Goal: Information Seeking & Learning: Learn about a topic

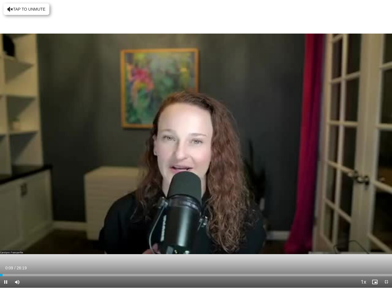
click at [305, 146] on icon "Video Player" at bounding box center [308, 144] width 16 height 16
click at [308, 149] on icon "Video Player" at bounding box center [308, 144] width 16 height 16
click at [306, 147] on icon "Video Player" at bounding box center [308, 144] width 16 height 16
click at [309, 146] on icon "Video Player" at bounding box center [308, 144] width 16 height 16
click at [307, 145] on icon "Video Player" at bounding box center [308, 144] width 16 height 16
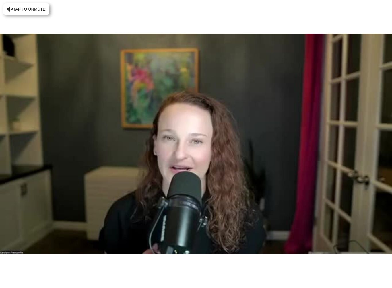
click at [56, 106] on div "40 seconds Tap to unmute" at bounding box center [196, 144] width 392 height 288
click at [315, 89] on div "40 seconds Tap to unmute" at bounding box center [196, 144] width 392 height 288
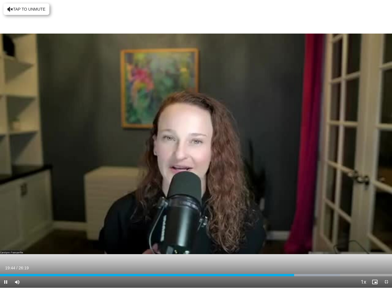
click at [296, 171] on div "40 seconds Tap to unmute" at bounding box center [196, 144] width 392 height 288
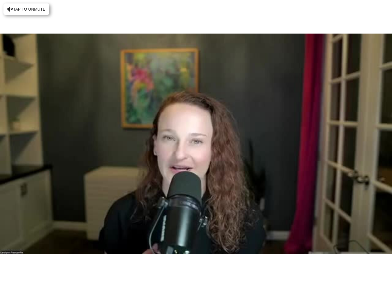
click at [301, 245] on div "40 seconds Tap to unmute" at bounding box center [196, 144] width 392 height 288
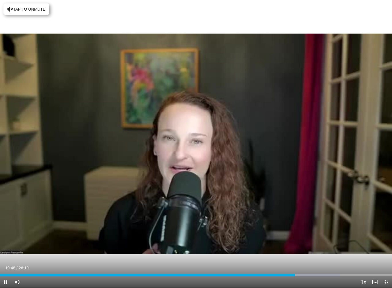
click at [302, 264] on div "Progress Bar" at bounding box center [264, 275] width 152 height 2
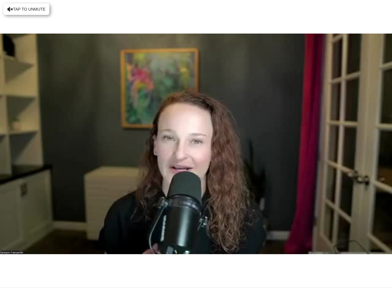
click at [361, 87] on div "40 seconds Tap to unmute" at bounding box center [196, 144] width 392 height 288
click at [329, 25] on div "40 seconds Tap to unmute" at bounding box center [196, 144] width 392 height 288
click at [328, 82] on div "40 seconds Tap to unmute" at bounding box center [196, 144] width 392 height 288
click at [345, 120] on div "40 seconds Tap to unmute" at bounding box center [196, 144] width 392 height 288
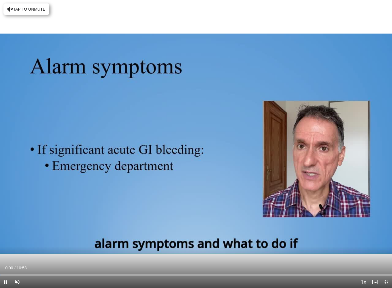
click at [23, 264] on div "Volume Level" at bounding box center [23, 282] width 0 height 2
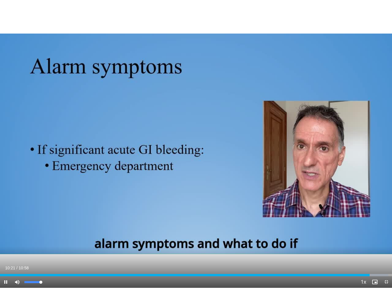
click at [239, 140] on div "10 seconds Tap to unmute" at bounding box center [196, 144] width 392 height 288
click at [324, 194] on div "10 seconds Tap to unmute" at bounding box center [196, 144] width 392 height 288
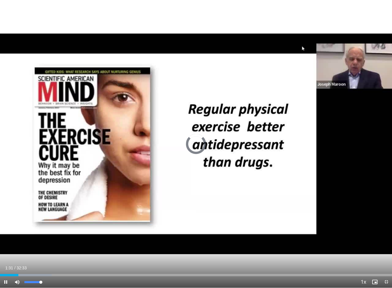
click at [19, 264] on div "10 seconds Tap to unmute" at bounding box center [196, 144] width 392 height 288
click at [108, 21] on div "10 seconds Tap to unmute" at bounding box center [196, 144] width 392 height 288
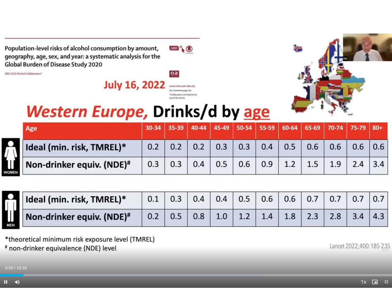
click at [176, 264] on div "Progress Bar" at bounding box center [134, 275] width 258 height 2
click at [284, 166] on div "10 seconds Tap to unmute" at bounding box center [196, 144] width 392 height 288
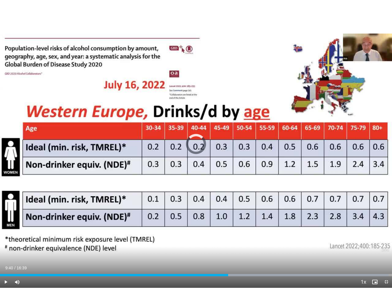
click at [247, 264] on div "Progress Bar" at bounding box center [264, 275] width 248 height 2
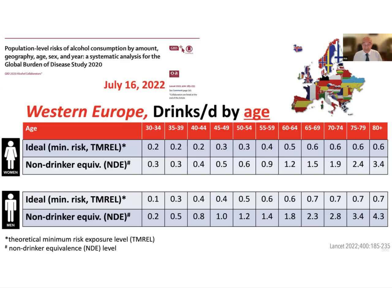
click at [292, 230] on div "10 seconds Tap to unmute" at bounding box center [196, 144] width 392 height 288
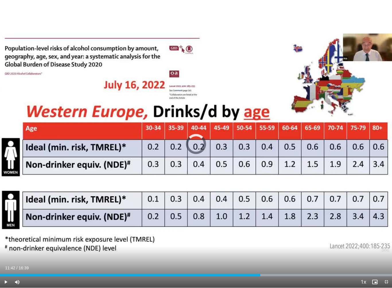
click at [260, 264] on div "Progress Bar" at bounding box center [130, 275] width 260 height 2
click at [288, 225] on div "10 seconds Tap to unmute" at bounding box center [196, 144] width 392 height 288
click at [316, 264] on div "Progress Bar" at bounding box center [267, 275] width 247 height 2
click at [334, 198] on div "10 seconds Tap to unmute" at bounding box center [196, 144] width 392 height 288
click at [297, 258] on div "10 seconds Tap to unmute" at bounding box center [196, 144] width 392 height 288
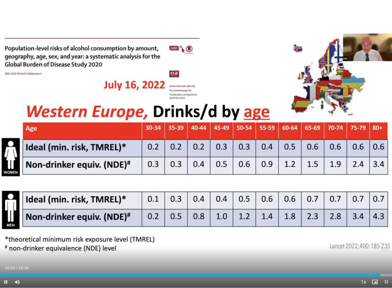
click at [320, 264] on div "Current Time 16:09 / Duration 16:39" at bounding box center [196, 267] width 392 height 5
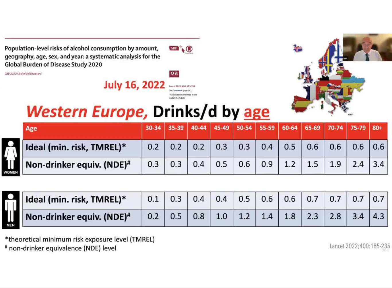
click at [190, 37] on div "10 seconds Tap to unmute" at bounding box center [196, 144] width 392 height 288
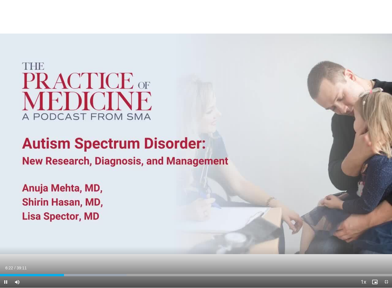
click at [194, 141] on icon "Video Player" at bounding box center [196, 144] width 16 height 16
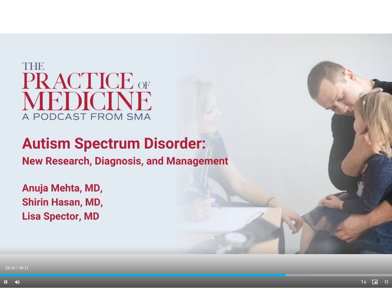
click at [171, 225] on div "10 seconds Tap to unmute" at bounding box center [196, 144] width 392 height 288
click at [276, 264] on div "Current Time 28:35 / Duration 39:11 Pause Skip Backward Skip Forward Mute Loade…" at bounding box center [196, 281] width 392 height 11
click at [276, 264] on div "Progress Bar" at bounding box center [143, 275] width 286 height 2
click at [288, 257] on div "10 seconds Tap to unmute" at bounding box center [196, 144] width 392 height 288
click at [276, 264] on div "Progress Bar" at bounding box center [143, 275] width 287 height 2
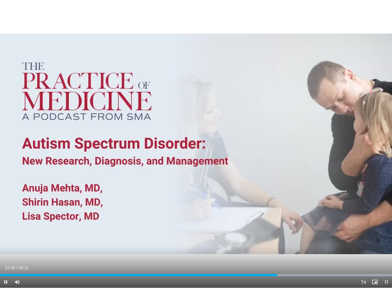
click at [264, 209] on div "10 seconds Tap to unmute" at bounding box center [196, 144] width 392 height 288
click at [299, 137] on div "10 seconds Tap to unmute" at bounding box center [196, 144] width 392 height 288
click at [298, 75] on div "10 seconds Tap to unmute" at bounding box center [196, 144] width 392 height 288
click at [298, 89] on div "10 seconds Tap to unmute" at bounding box center [196, 144] width 392 height 288
click at [324, 178] on div "10 seconds Tap to unmute" at bounding box center [196, 144] width 392 height 288
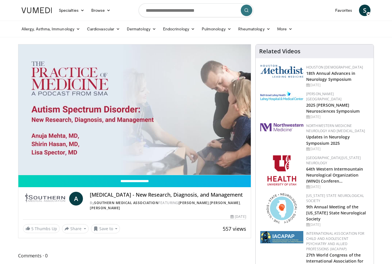
click at [291, 30] on icon at bounding box center [290, 29] width 4 height 4
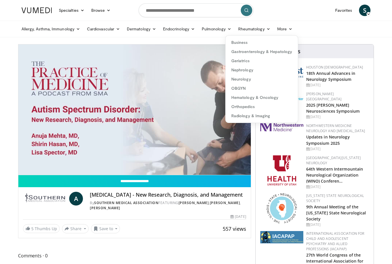
click at [277, 54] on link "Gastroenterology & Hepatology" at bounding box center [261, 51] width 72 height 9
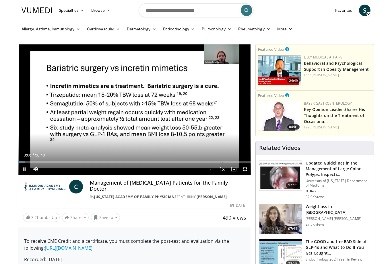
click at [60, 163] on div "Loaded : 2.83%" at bounding box center [134, 162] width 232 height 2
